Goal: Navigation & Orientation: Find specific page/section

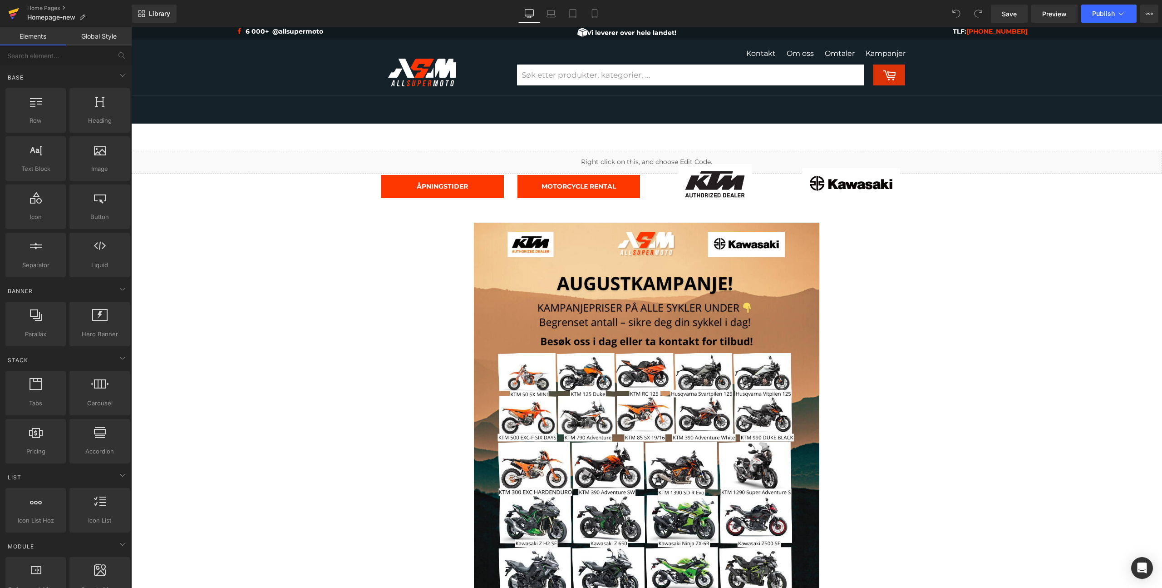
click at [14, 18] on icon at bounding box center [13, 13] width 11 height 23
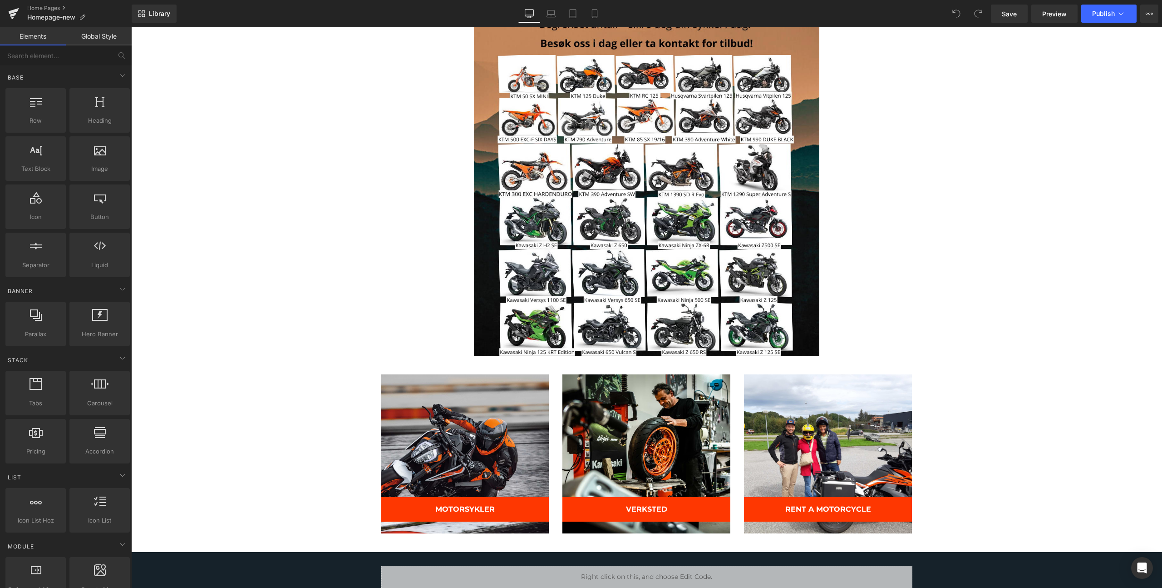
scroll to position [296, 0]
